Goal: Transaction & Acquisition: Purchase product/service

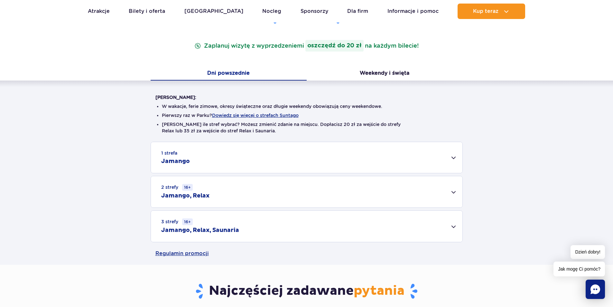
click at [448, 225] on div "3 strefy 16+ Jamango, Relax, Saunaria" at bounding box center [307, 226] width 312 height 31
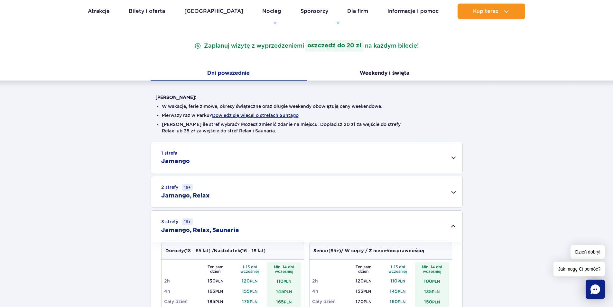
scroll to position [129, 0]
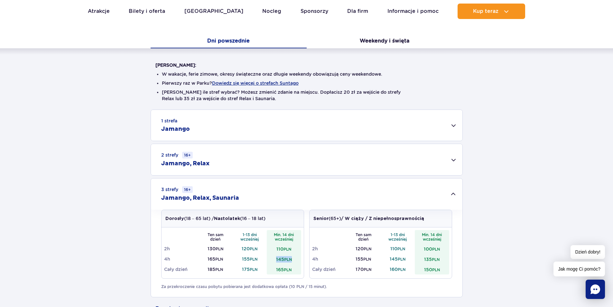
drag, startPoint x: 276, startPoint y: 259, endPoint x: 293, endPoint y: 259, distance: 17.1
click at [293, 259] on td "145 PLN" at bounding box center [284, 259] width 34 height 10
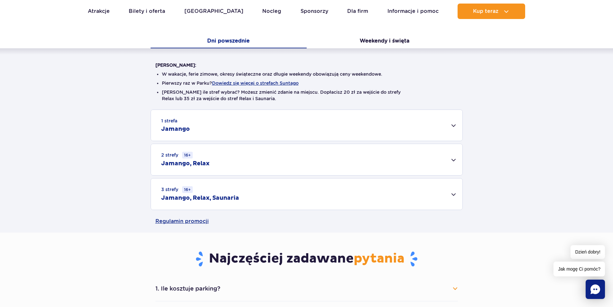
click at [601, 210] on div "1 strefa Jamango Dorosły (18 – 65 lat) / Nastolatek (16 – 18 lat) Ten sam dzień…" at bounding box center [306, 159] width 613 height 100
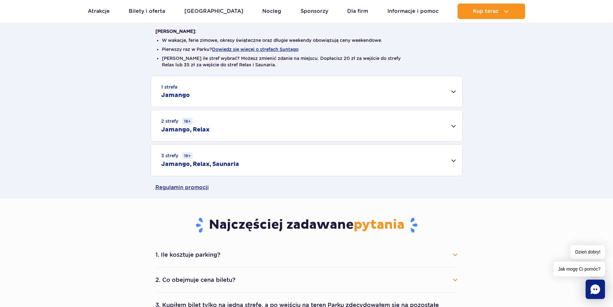
scroll to position [290, 0]
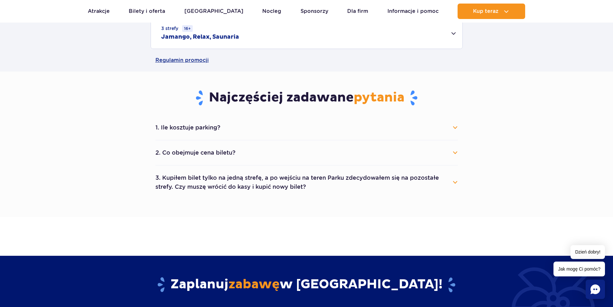
click at [445, 141] on li "2. Co obejmuje cena biletu? Cena biletu obejmuje wejście do wybranych stref par…" at bounding box center [307, 152] width 303 height 25
click at [445, 148] on button "2. Co obejmuje cena biletu?" at bounding box center [307, 153] width 303 height 14
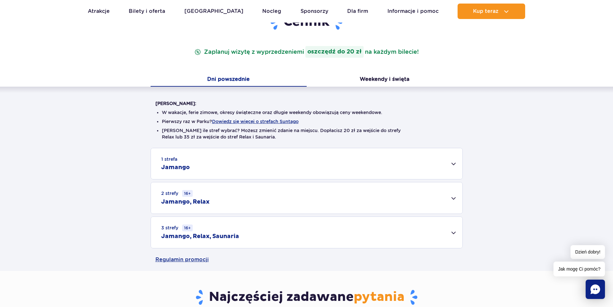
scroll to position [64, 0]
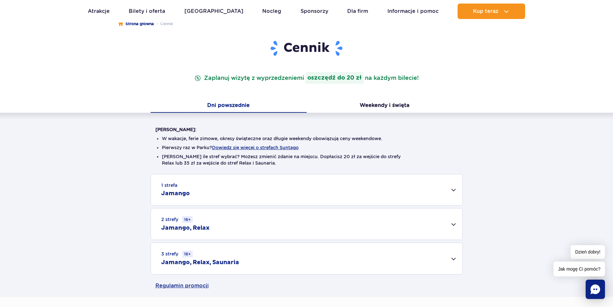
click at [346, 249] on div "3 strefy 16+ Jamango, Relax, Saunaria" at bounding box center [307, 258] width 312 height 31
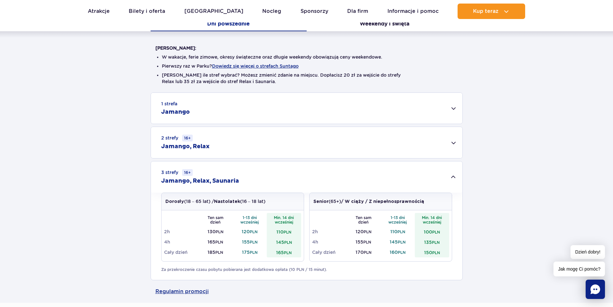
scroll to position [161, 0]
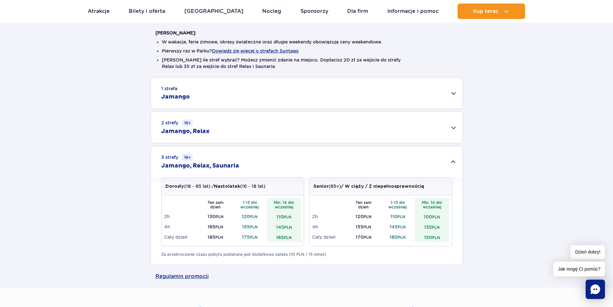
click at [223, 240] on td "185 PLN" at bounding box center [215, 237] width 34 height 10
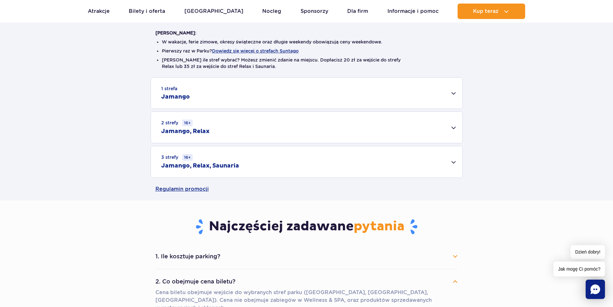
click at [437, 170] on div "3 strefy 16+ Jamango, Relax, Saunaria" at bounding box center [307, 161] width 312 height 31
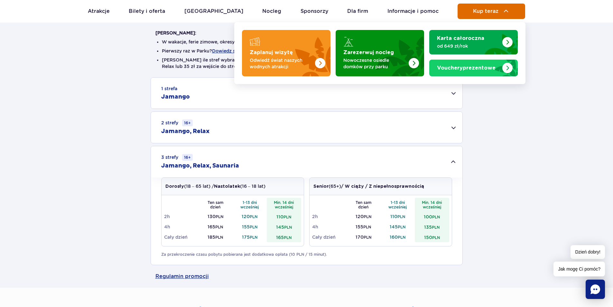
click at [509, 11] on img at bounding box center [507, 11] width 8 height 8
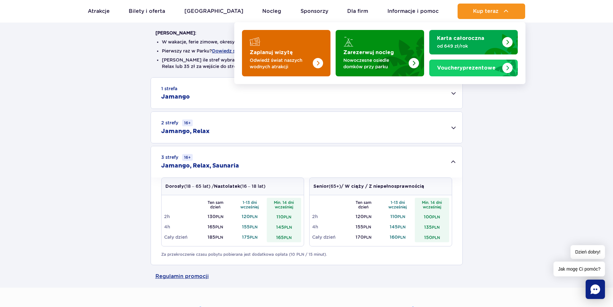
click at [327, 67] on img "Zaplanuj wizytę" at bounding box center [305, 51] width 51 height 50
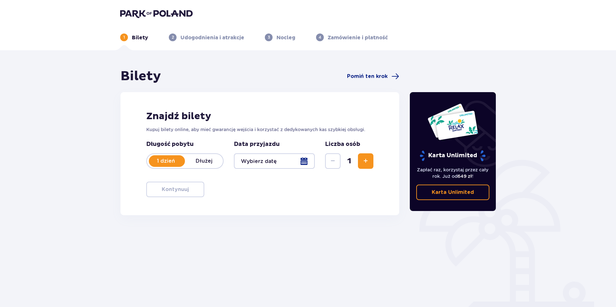
click at [371, 158] on button "Zwiększ" at bounding box center [365, 160] width 15 height 15
click at [307, 162] on div at bounding box center [274, 160] width 81 height 15
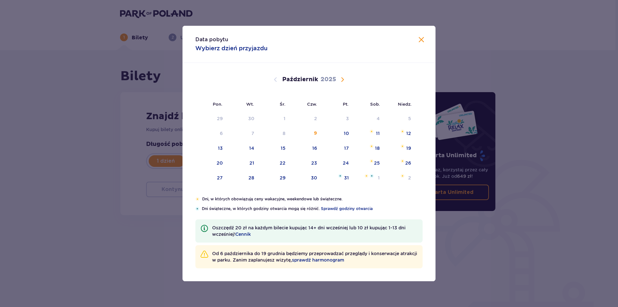
click at [340, 80] on span "Następny miesiąc" at bounding box center [343, 80] width 8 height 8
click at [375, 159] on div "22" at bounding box center [368, 163] width 31 height 14
type input "22.11.25"
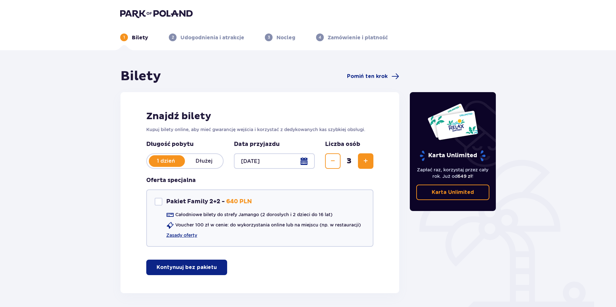
click at [191, 264] on p "Kontynuuj bez pakietu" at bounding box center [187, 267] width 60 height 7
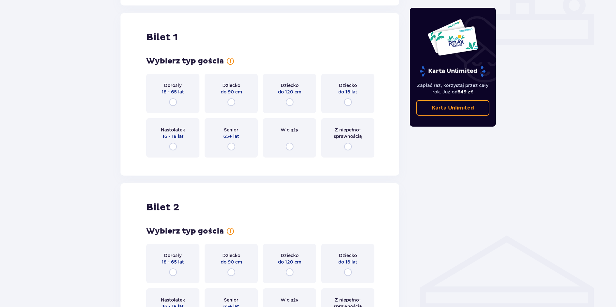
scroll to position [293, 0]
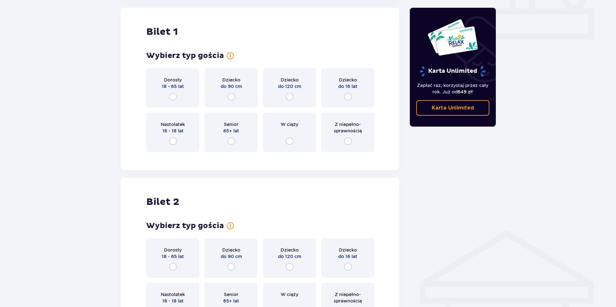
click at [348, 97] on input "radio" at bounding box center [348, 97] width 8 height 8
radio input "true"
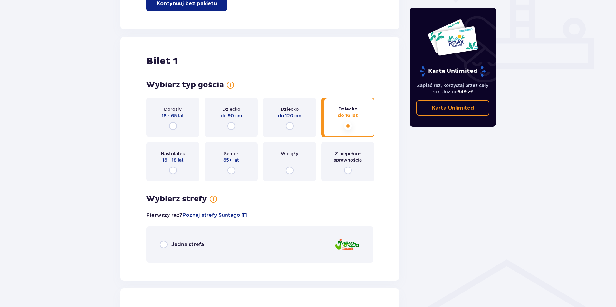
scroll to position [225, 0]
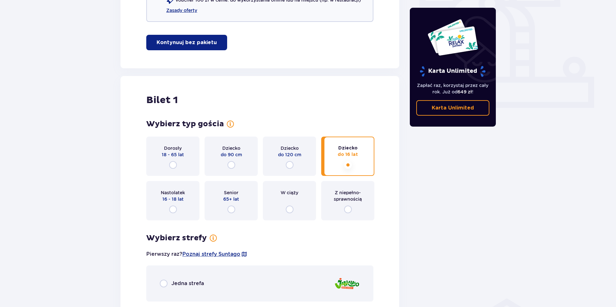
click at [166, 164] on div "Dorosły 18 - 65 lat" at bounding box center [172, 156] width 53 height 39
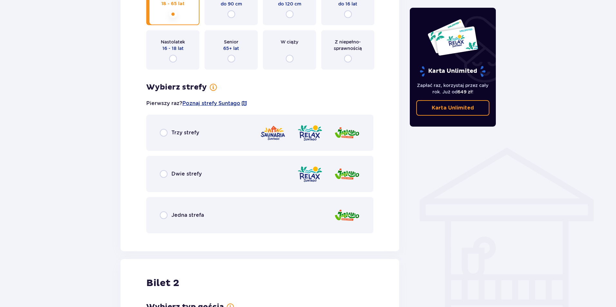
scroll to position [257, 0]
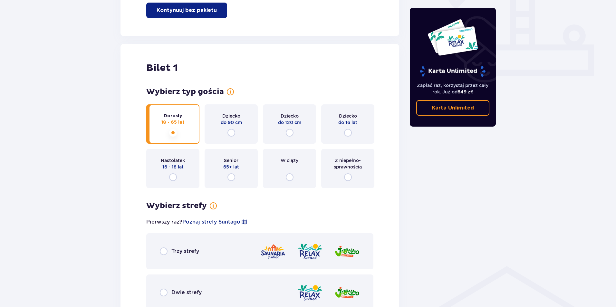
click at [346, 130] on input "radio" at bounding box center [348, 133] width 8 height 8
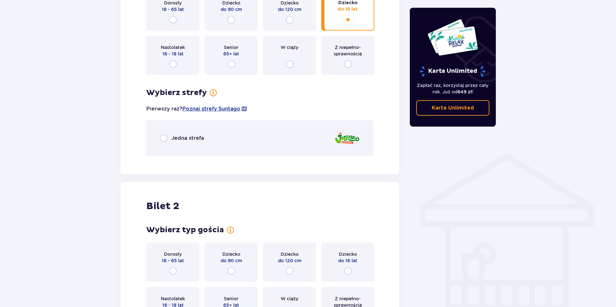
scroll to position [354, 0]
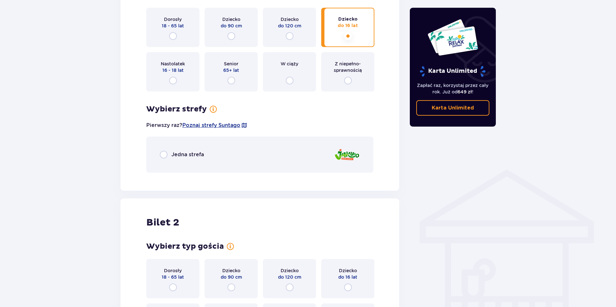
click at [166, 152] on input "radio" at bounding box center [164, 155] width 8 height 8
radio input "true"
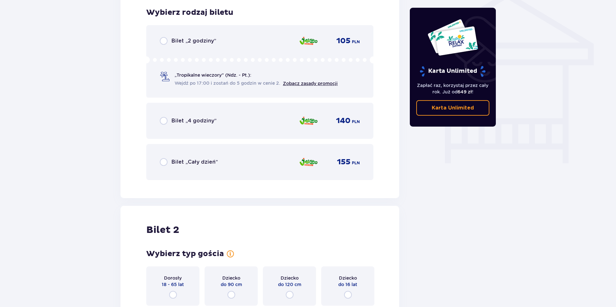
scroll to position [499, 0]
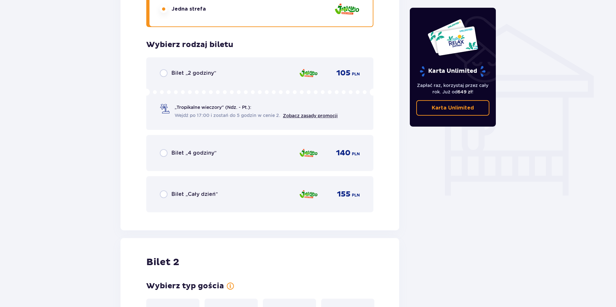
click at [166, 152] on input "radio" at bounding box center [164, 153] width 8 height 8
radio input "true"
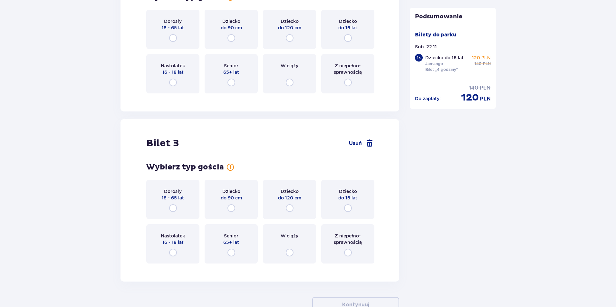
scroll to position [804, 0]
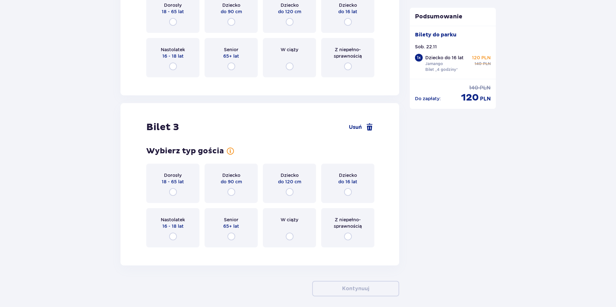
click at [175, 184] on span "18 - 65 lat" at bounding box center [173, 181] width 22 height 6
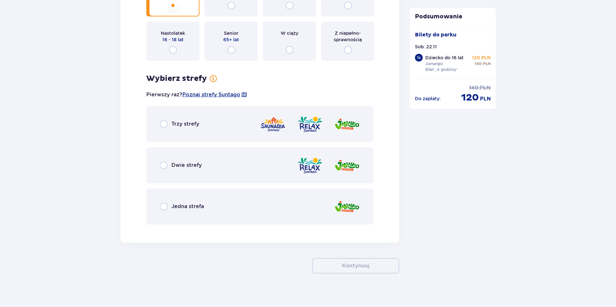
scroll to position [996, 0]
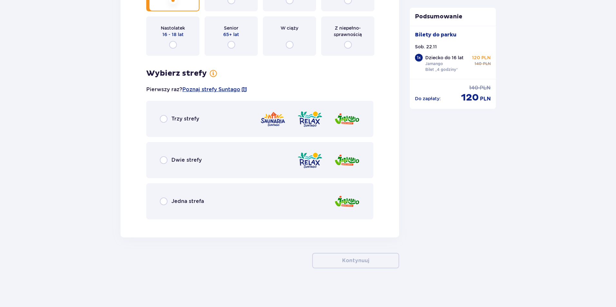
click at [164, 119] on input "radio" at bounding box center [164, 119] width 8 height 8
radio input "true"
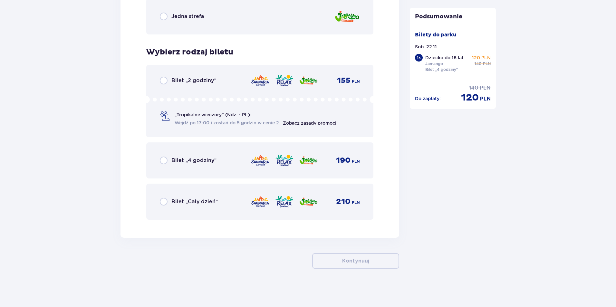
scroll to position [1181, 0]
click at [163, 160] on input "radio" at bounding box center [164, 160] width 8 height 8
radio input "true"
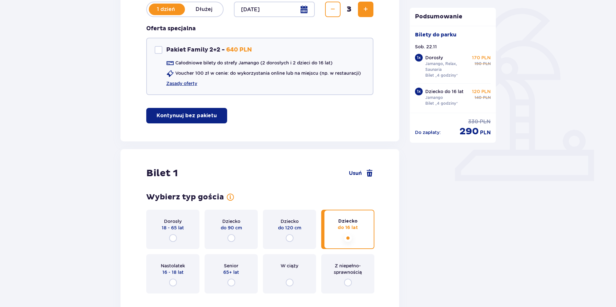
scroll to position [0, 0]
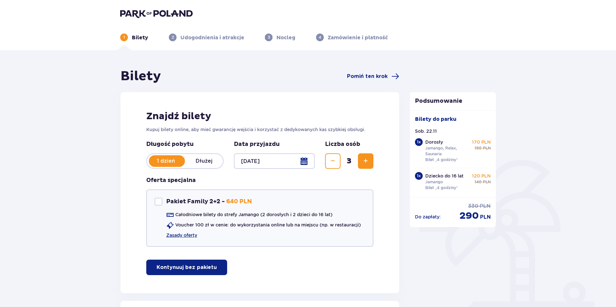
click at [193, 265] on p "Kontynuuj bez pakietu" at bounding box center [187, 267] width 60 height 7
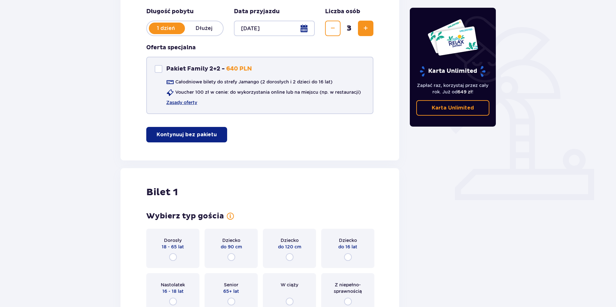
scroll to position [225, 0]
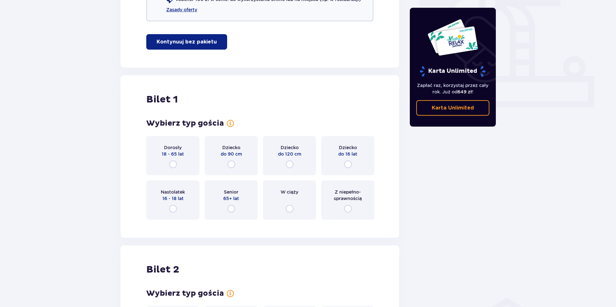
click at [349, 165] on input "radio" at bounding box center [348, 164] width 8 height 8
radio input "true"
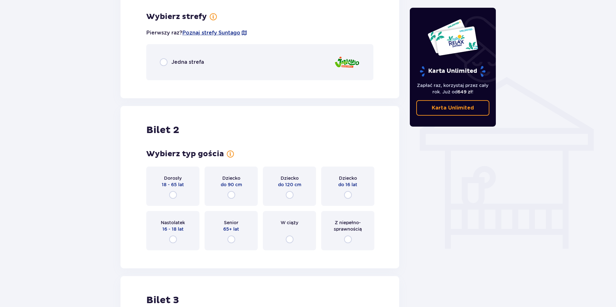
scroll to position [450, 0]
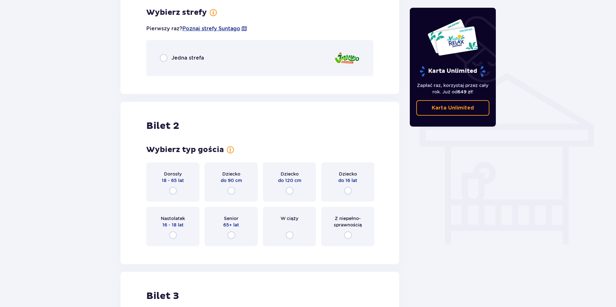
click at [164, 57] on input "radio" at bounding box center [164, 58] width 8 height 8
radio input "true"
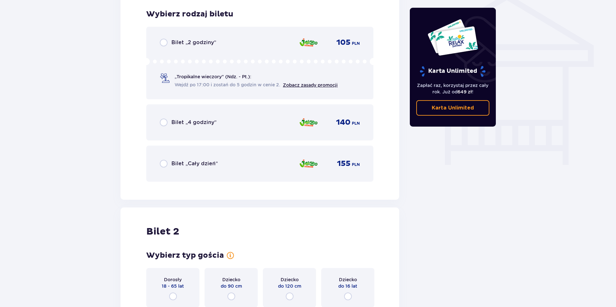
scroll to position [531, 0]
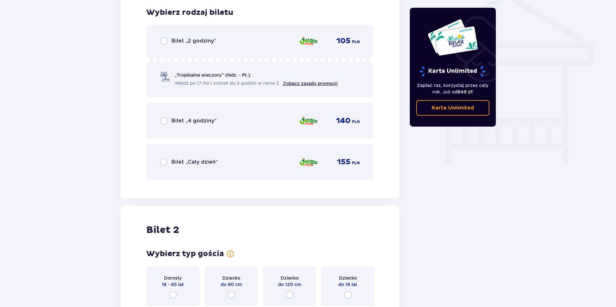
click at [167, 123] on input "radio" at bounding box center [164, 121] width 8 height 8
radio input "true"
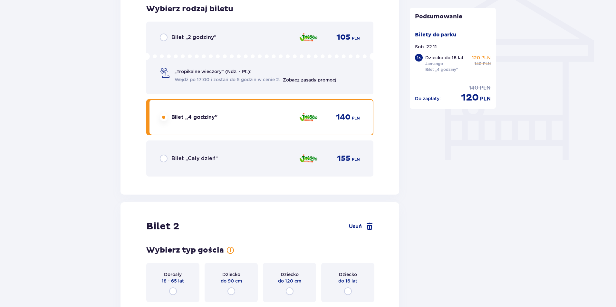
scroll to position [504, 0]
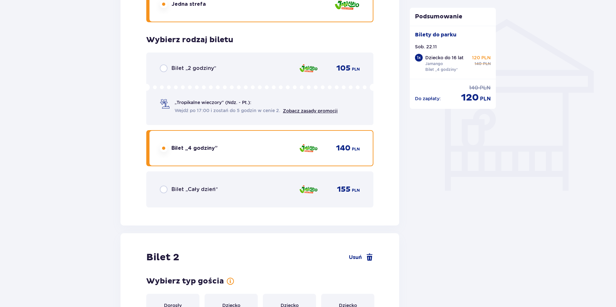
click at [167, 193] on input "radio" at bounding box center [164, 189] width 8 height 8
radio input "true"
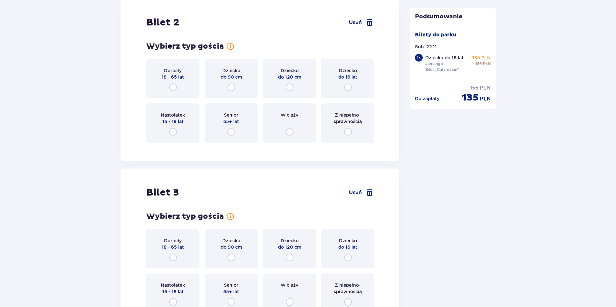
scroll to position [729, 0]
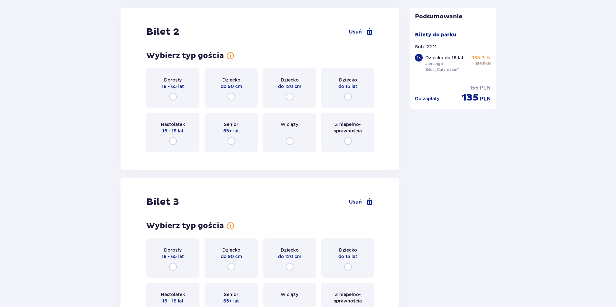
click at [165, 97] on div "Dorosły 18 - 65 lat" at bounding box center [172, 87] width 53 height 39
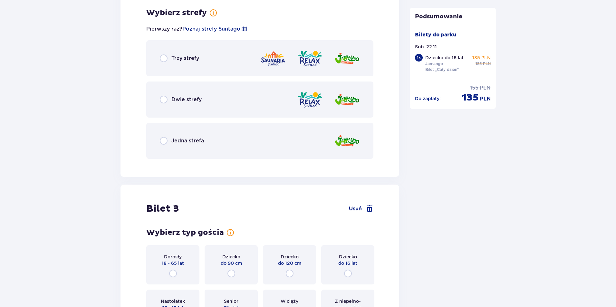
scroll to position [887, 0]
click at [167, 62] on input "radio" at bounding box center [164, 58] width 8 height 8
radio input "true"
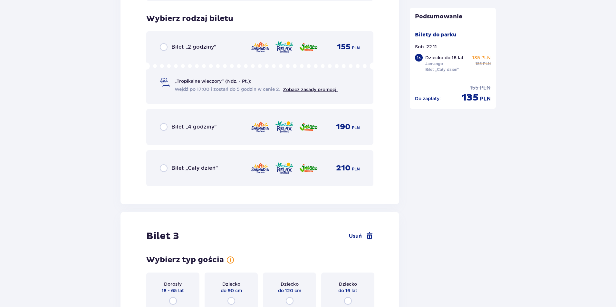
scroll to position [1050, 0]
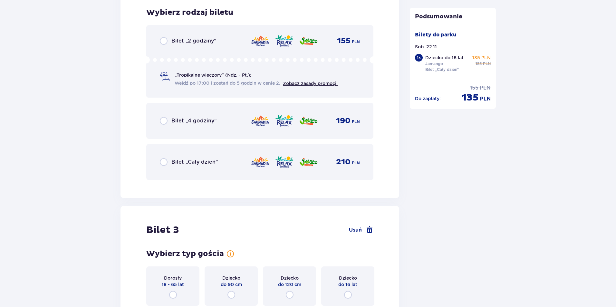
click at [166, 161] on input "radio" at bounding box center [164, 162] width 8 height 8
radio input "true"
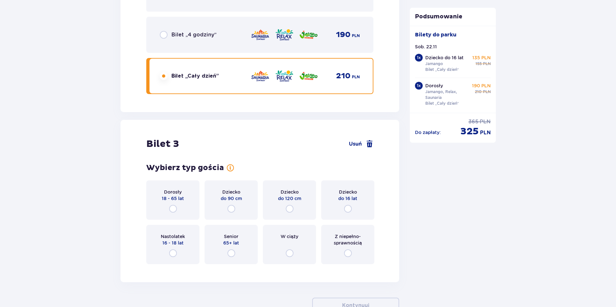
scroll to position [1181, 0]
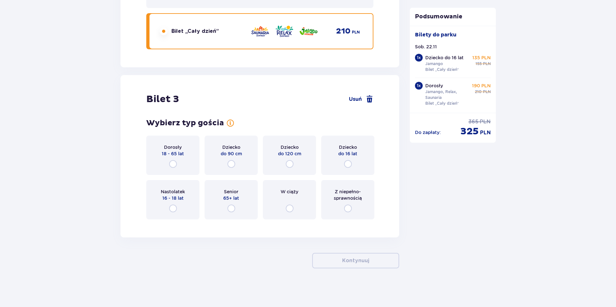
click at [185, 159] on div "Dorosły 18 - 65 lat" at bounding box center [172, 155] width 53 height 39
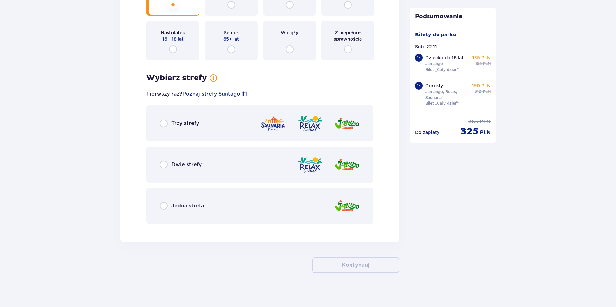
scroll to position [1344, 0]
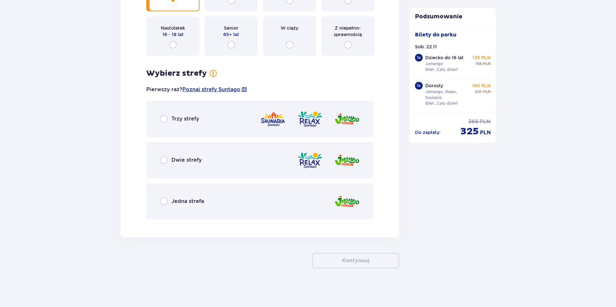
click at [176, 123] on div "Trzy strefy" at bounding box center [179, 119] width 39 height 8
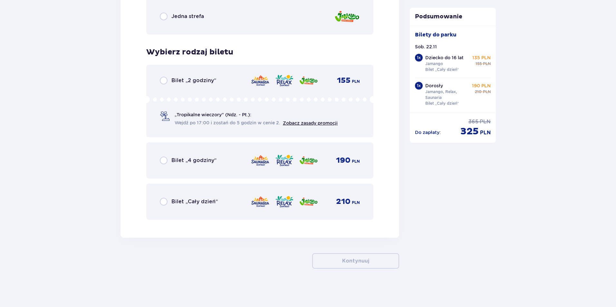
scroll to position [1530, 0]
click at [219, 203] on div "Bilet „Cały dzień” 210 PLN" at bounding box center [260, 202] width 200 height 14
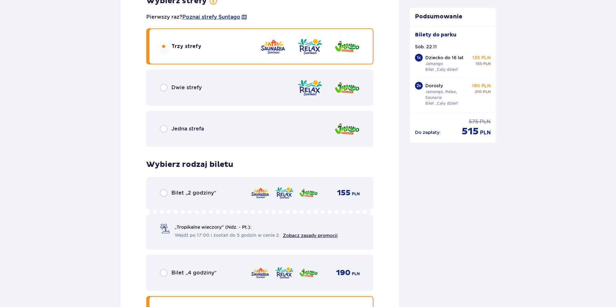
scroll to position [1385, 0]
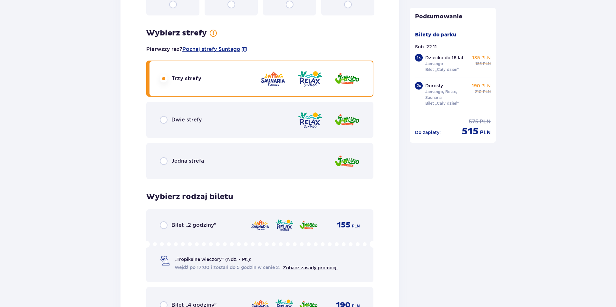
drag, startPoint x: 329, startPoint y: 165, endPoint x: 307, endPoint y: 155, distance: 24.4
click at [327, 163] on div "Jedna strefa" at bounding box center [259, 161] width 227 height 36
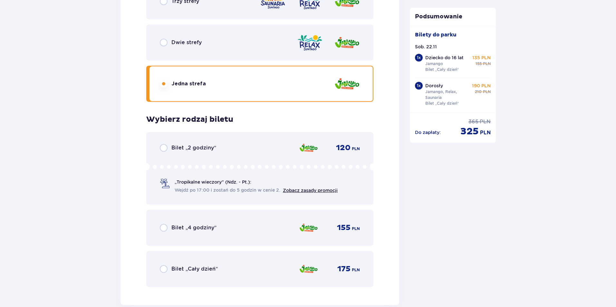
scroll to position [1490, 0]
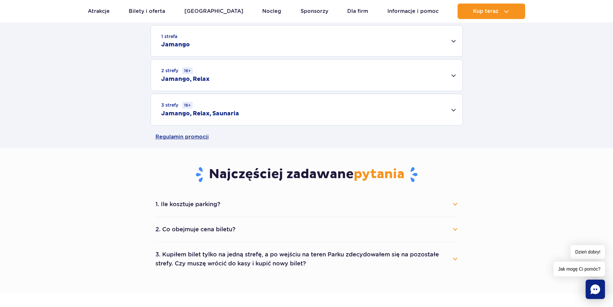
scroll to position [193, 0]
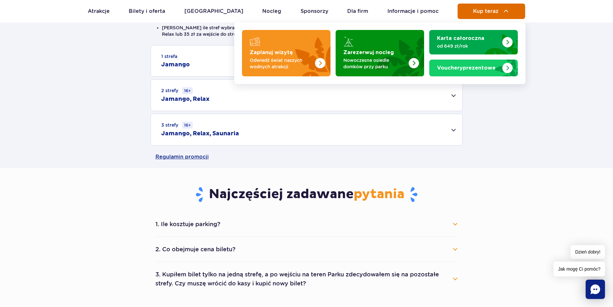
click at [517, 13] on button "Kup teraz" at bounding box center [492, 11] width 68 height 15
click at [496, 12] on span "Kup teraz" at bounding box center [485, 11] width 25 height 6
click at [505, 13] on img at bounding box center [507, 11] width 8 height 8
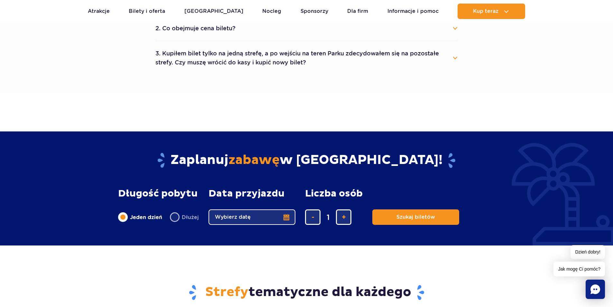
scroll to position [515, 0]
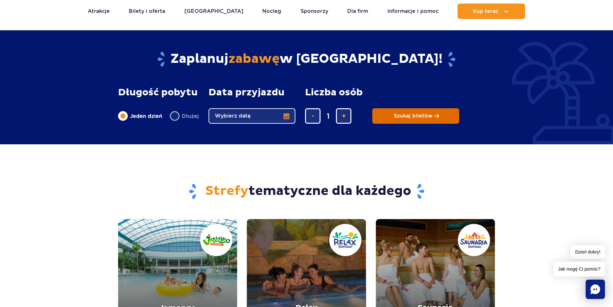
click at [431, 109] on button "Szukaj biletów" at bounding box center [416, 115] width 87 height 15
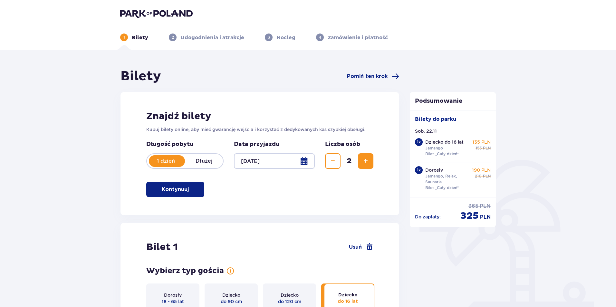
click at [368, 161] on span "Zwiększ" at bounding box center [366, 161] width 8 height 8
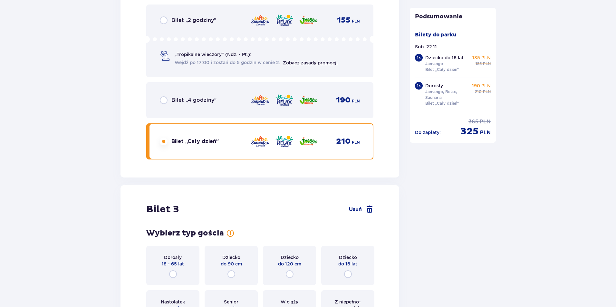
scroll to position [1149, 0]
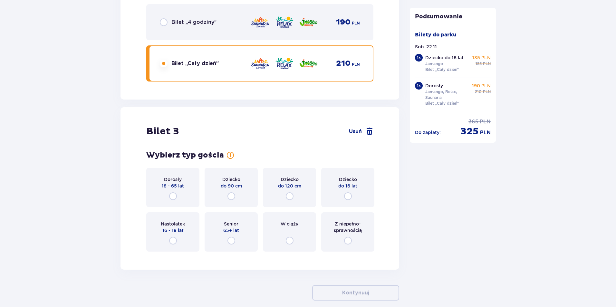
click at [176, 196] on input "radio" at bounding box center [173, 196] width 8 height 8
radio input "true"
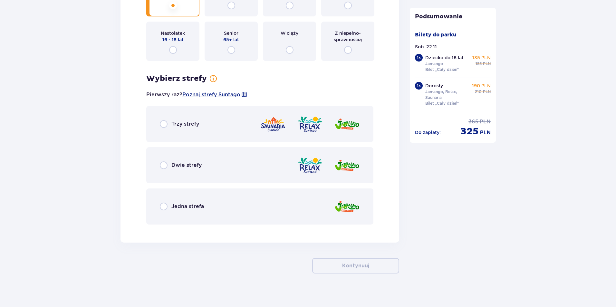
scroll to position [1344, 0]
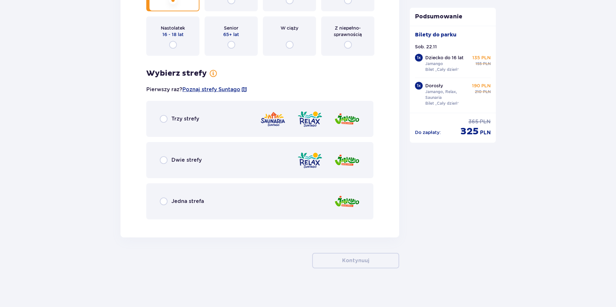
click at [164, 121] on input "radio" at bounding box center [164, 119] width 8 height 8
radio input "true"
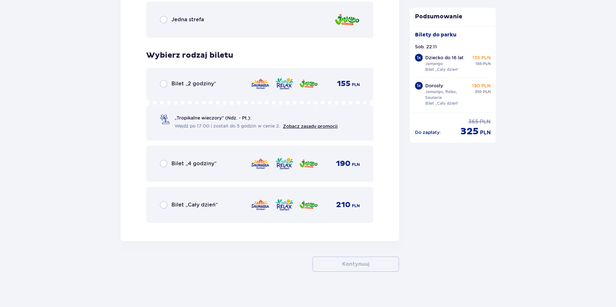
scroll to position [1530, 0]
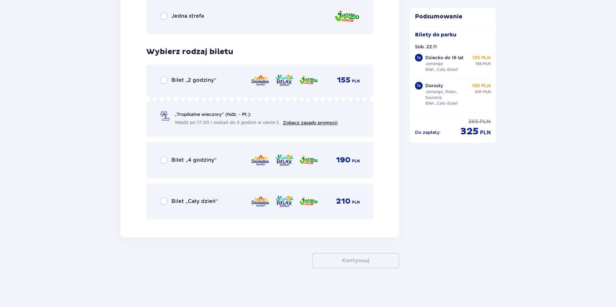
click at [163, 165] on div "Bilet „4 godziny” 190 PLN" at bounding box center [260, 160] width 200 height 14
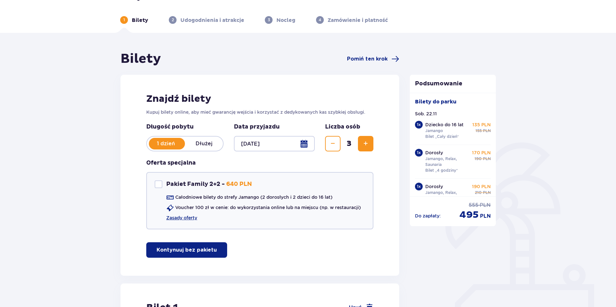
scroll to position [0, 0]
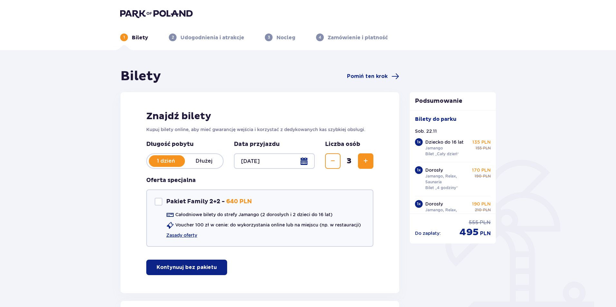
click at [302, 160] on div at bounding box center [274, 160] width 81 height 15
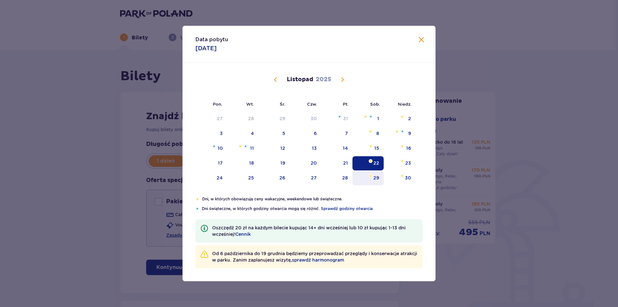
click at [379, 177] on div "29" at bounding box center [377, 178] width 6 height 6
type input "29.11.25"
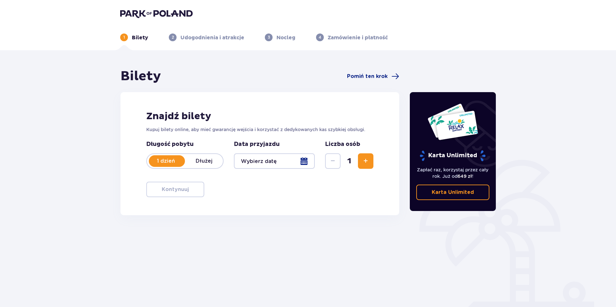
click at [363, 160] on span "Zwiększ" at bounding box center [366, 161] width 8 height 8
click at [308, 161] on div at bounding box center [274, 160] width 81 height 15
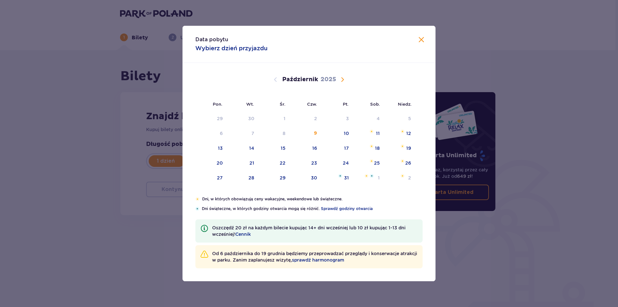
click at [340, 78] on span "Następny miesiąc" at bounding box center [343, 80] width 8 height 8
click at [377, 177] on div "29" at bounding box center [377, 178] width 6 height 6
type input "29.11.25"
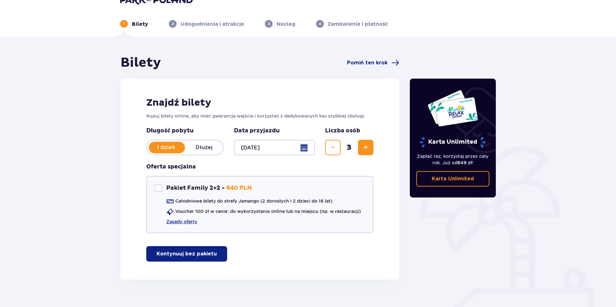
scroll to position [25, 0]
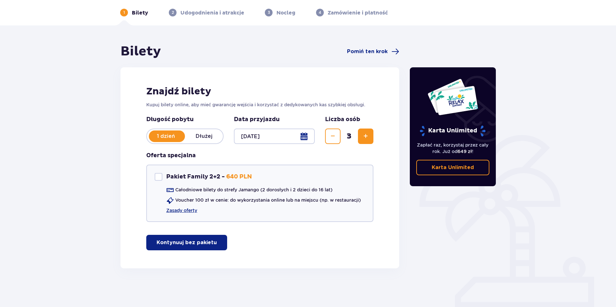
click at [199, 246] on p "Kontynuuj bez pakietu" at bounding box center [187, 242] width 60 height 7
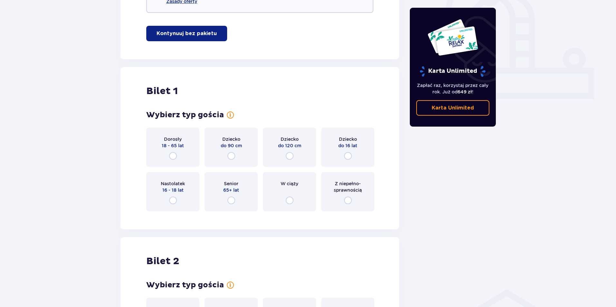
scroll to position [229, 0]
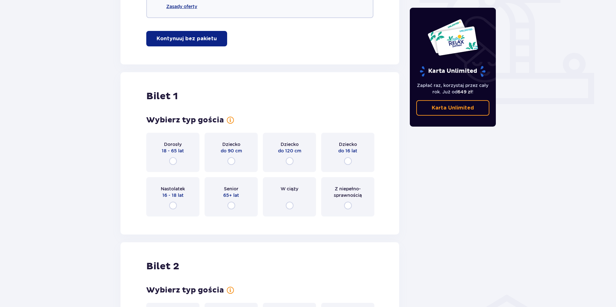
click at [338, 158] on div "Dziecko do 16 lat" at bounding box center [347, 152] width 53 height 39
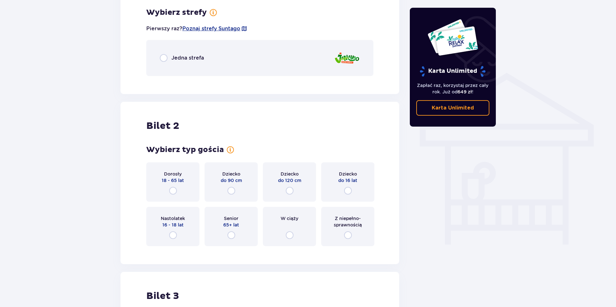
click at [172, 58] on span "Jedna strefa" at bounding box center [187, 57] width 33 height 7
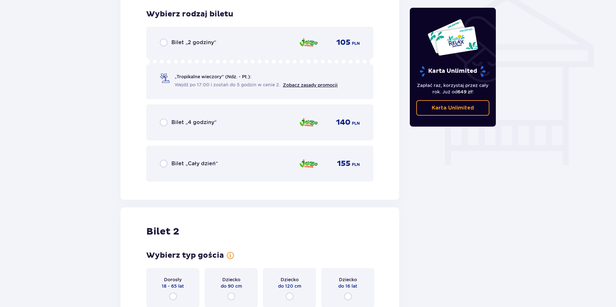
scroll to position [531, 0]
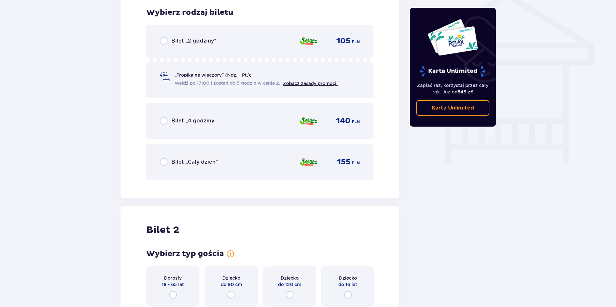
click at [225, 122] on div "Bilet „4 godziny” 140 PLN" at bounding box center [260, 121] width 200 height 14
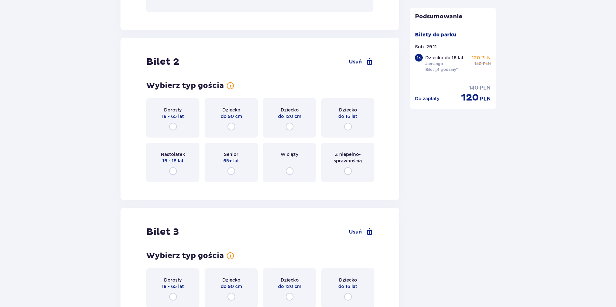
scroll to position [729, 0]
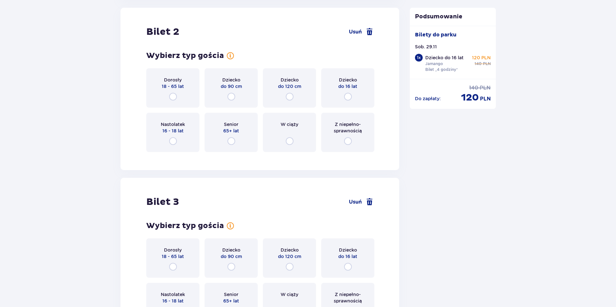
click at [168, 87] on span "18 - 65 lat" at bounding box center [173, 86] width 22 height 6
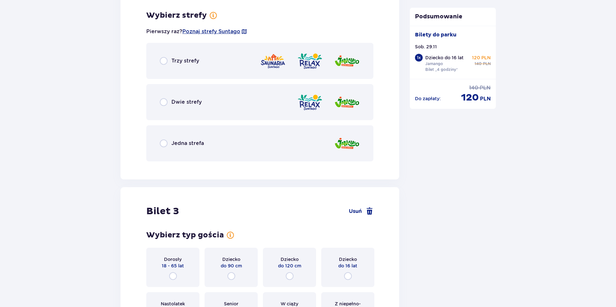
scroll to position [887, 0]
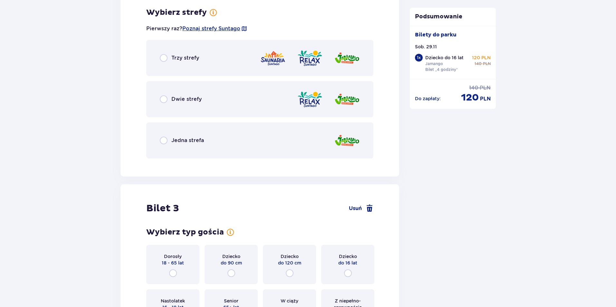
click at [187, 65] on div "Trzy strefy" at bounding box center [259, 58] width 227 height 36
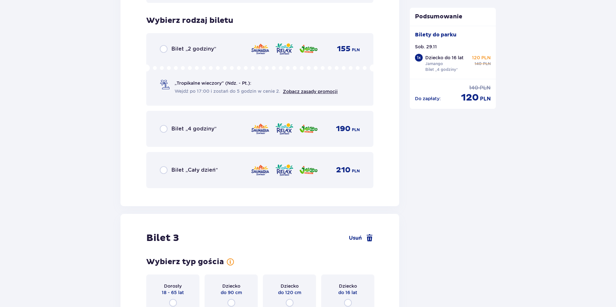
scroll to position [1050, 0]
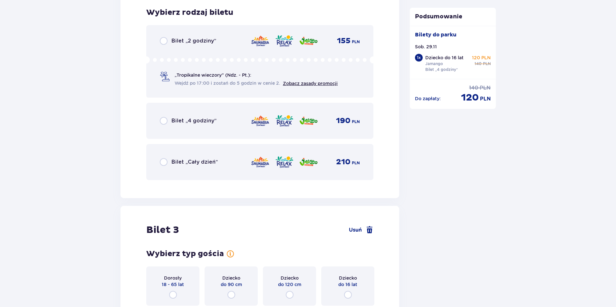
click at [200, 113] on div "Bilet „4 godziny” 190 PLN" at bounding box center [259, 121] width 227 height 36
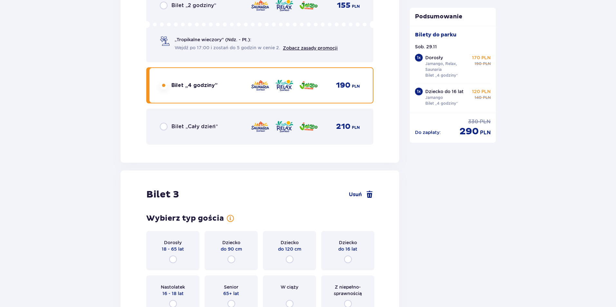
scroll to position [1181, 0]
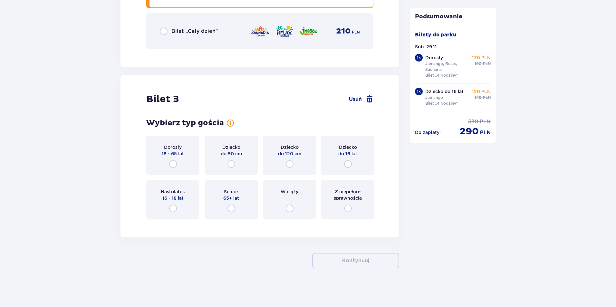
click at [179, 154] on span "18 - 65 lat" at bounding box center [173, 153] width 22 height 6
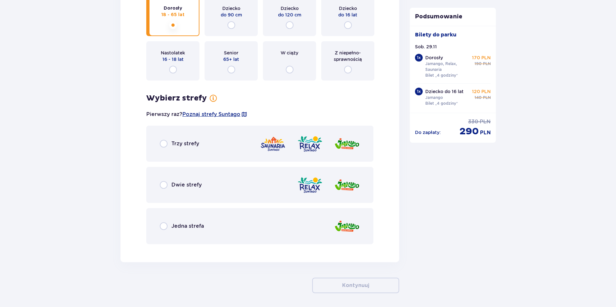
scroll to position [1344, 0]
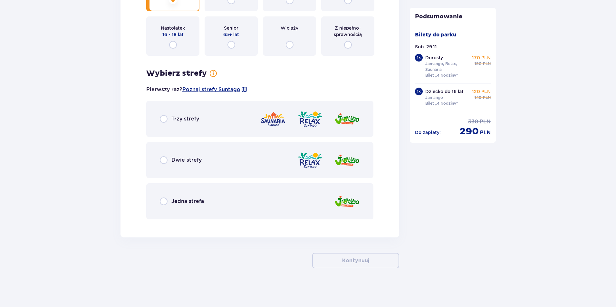
click at [190, 128] on div "Trzy strefy" at bounding box center [259, 119] width 227 height 36
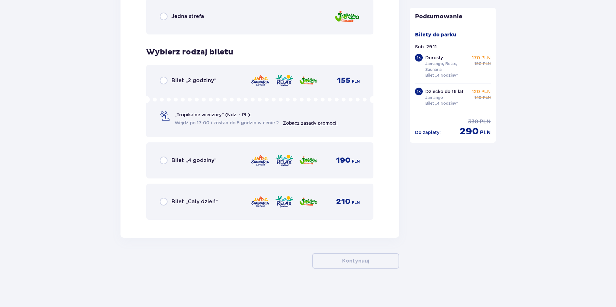
scroll to position [1530, 0]
click at [181, 151] on div "Bilet „4 godziny” 190 PLN" at bounding box center [259, 160] width 227 height 36
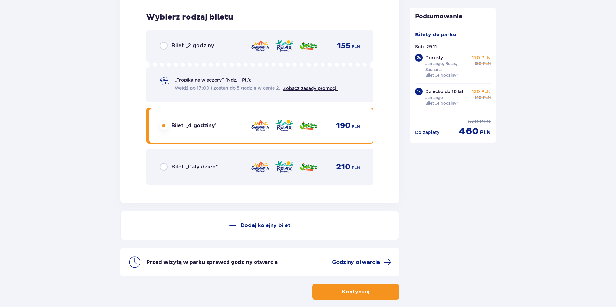
scroll to position [1595, 0]
